Goal: Find specific page/section: Find specific page/section

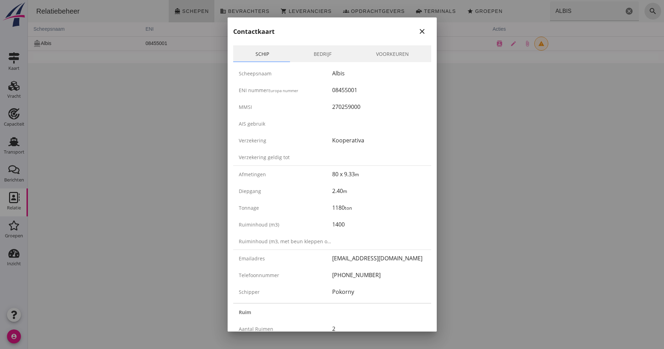
click at [221, 83] on div at bounding box center [332, 174] width 664 height 349
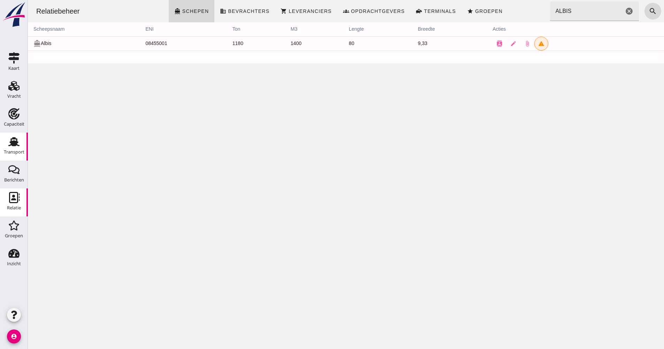
click at [12, 138] on icon "Transport" at bounding box center [13, 141] width 11 height 11
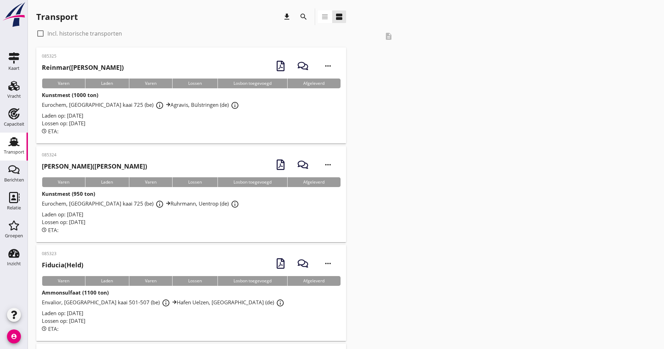
click at [299, 13] on div "search" at bounding box center [303, 16] width 17 height 17
click at [300, 15] on icon "search" at bounding box center [304, 17] width 8 height 8
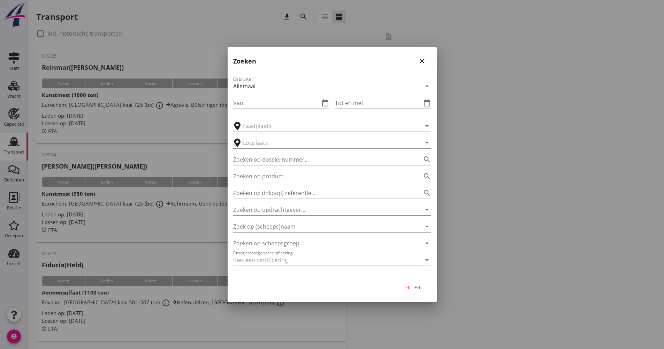
click at [275, 232] on div "Gebruiker Allemaal arrow_drop_down Van date_range Tot en met date_range arrow_d…" at bounding box center [332, 172] width 209 height 206
click at [275, 227] on input "Zoek op (scheeps)naam" at bounding box center [322, 226] width 179 height 11
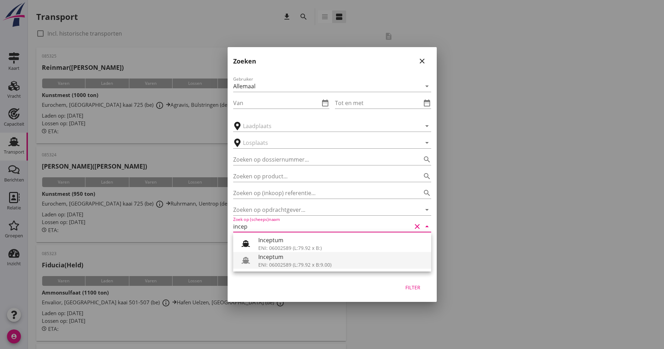
click at [292, 256] on div "Inceptum" at bounding box center [341, 256] width 167 height 8
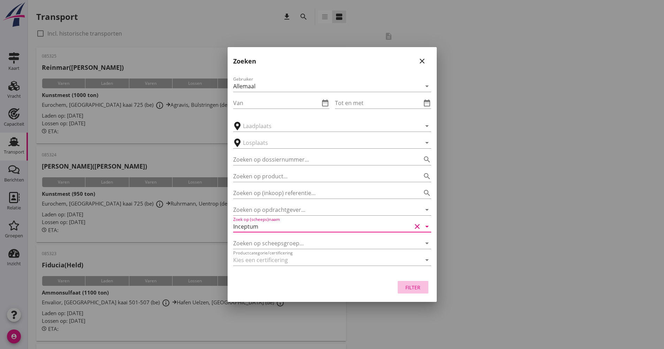
click at [413, 282] on button "Filter" at bounding box center [413, 287] width 31 height 13
type input "Inceptum"
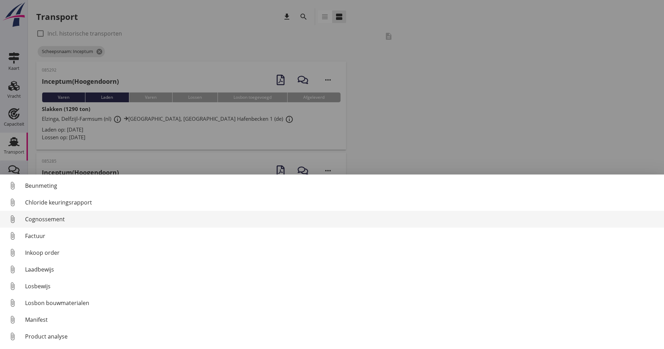
click at [47, 217] on div "Cognossement" at bounding box center [342, 219] width 634 height 8
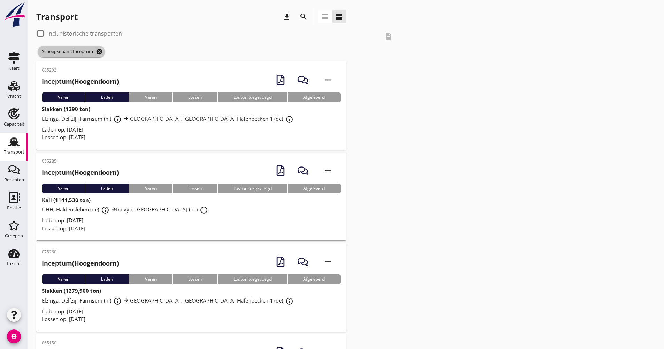
click at [102, 53] on icon "cancel" at bounding box center [99, 51] width 7 height 7
